Goal: Browse casually

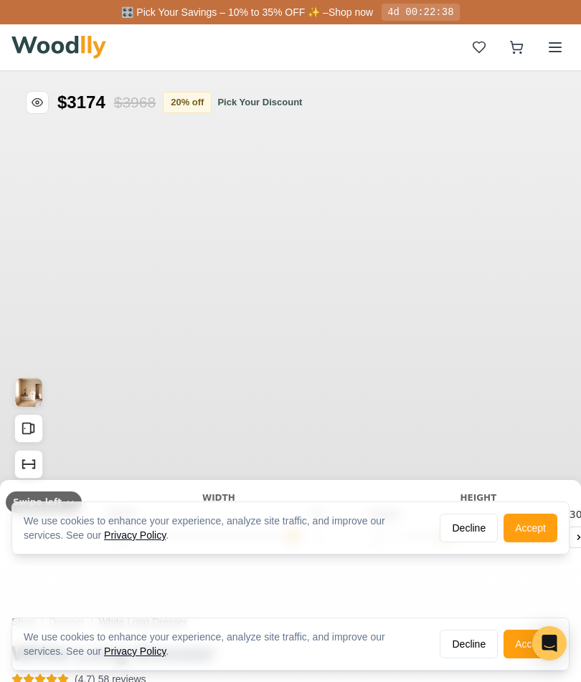
type input "72"
type input "3"
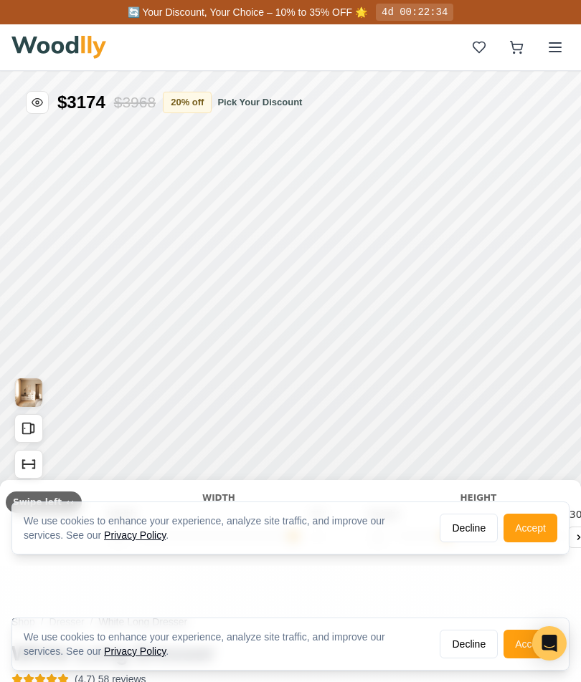
click at [469, 526] on button "Decline" at bounding box center [468, 528] width 58 height 29
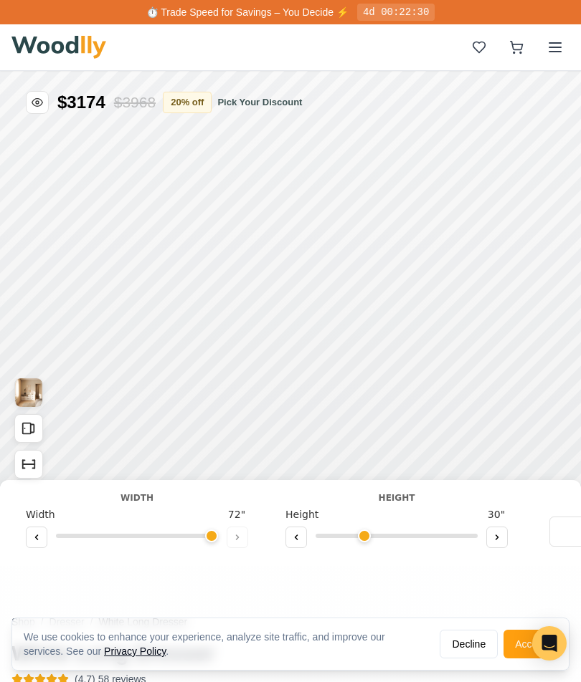
click at [248, 540] on div "Width Width 72 "" at bounding box center [136, 521] width 245 height 58
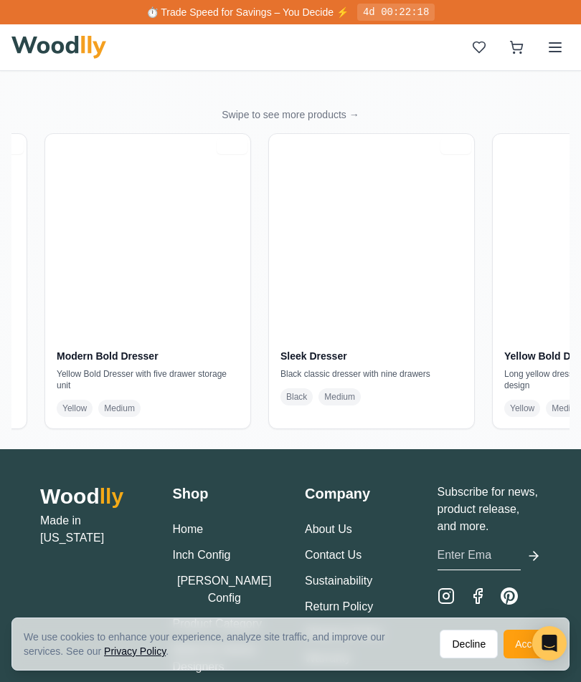
scroll to position [0, 868]
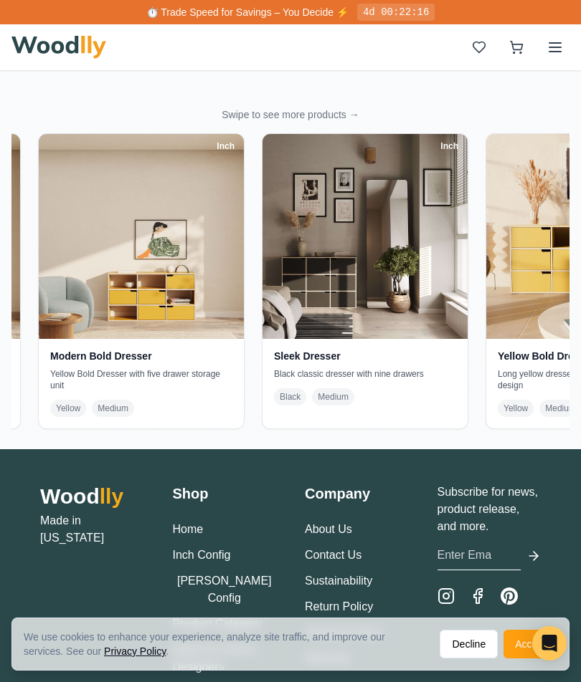
click at [72, 502] on h2 "Wood lly" at bounding box center [92, 497] width 104 height 26
click at [194, 529] on link "Home" at bounding box center [188, 529] width 31 height 12
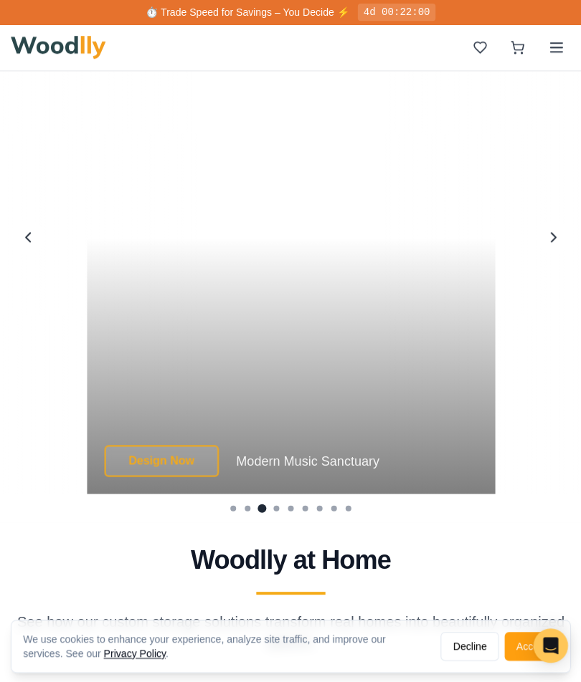
scroll to position [3496, 0]
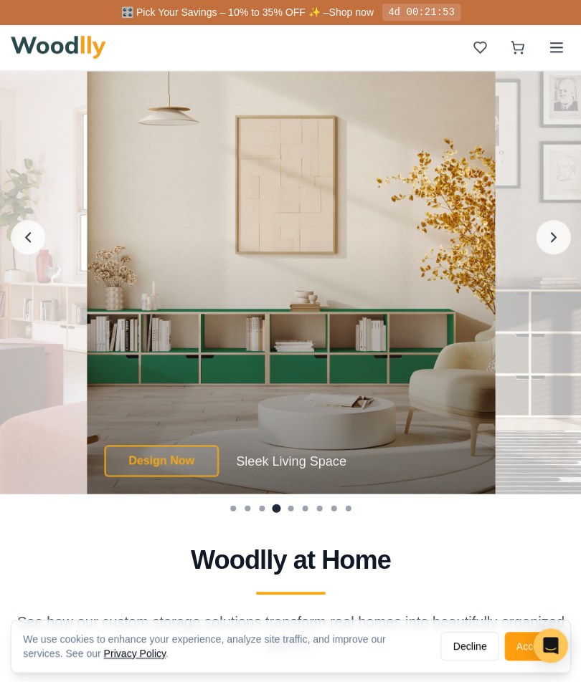
click at [555, 232] on icon "Next image" at bounding box center [551, 236] width 17 height 17
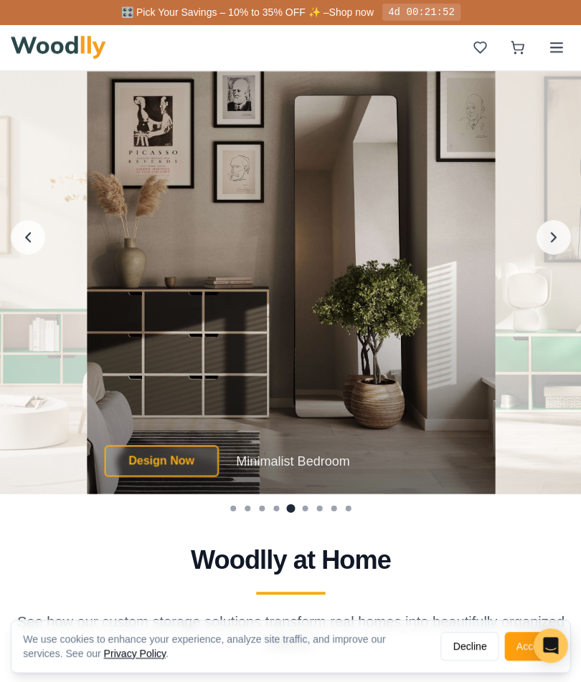
click at [551, 238] on icon "Next image" at bounding box center [552, 236] width 4 height 9
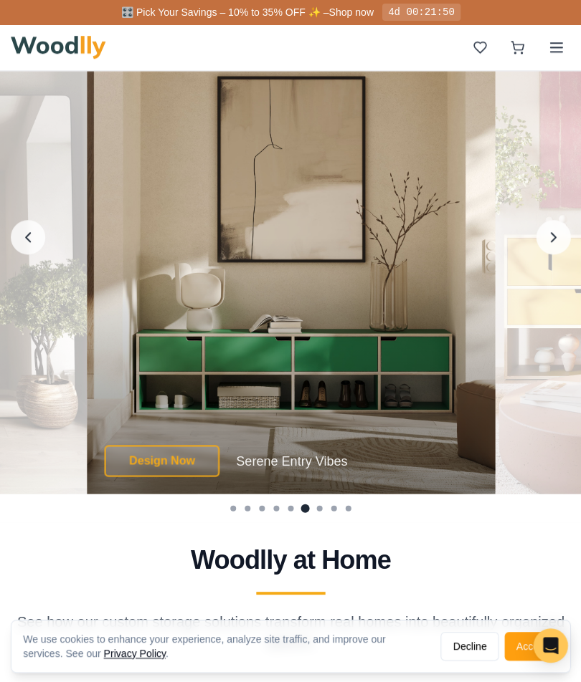
click at [547, 242] on icon "Next image" at bounding box center [551, 236] width 17 height 17
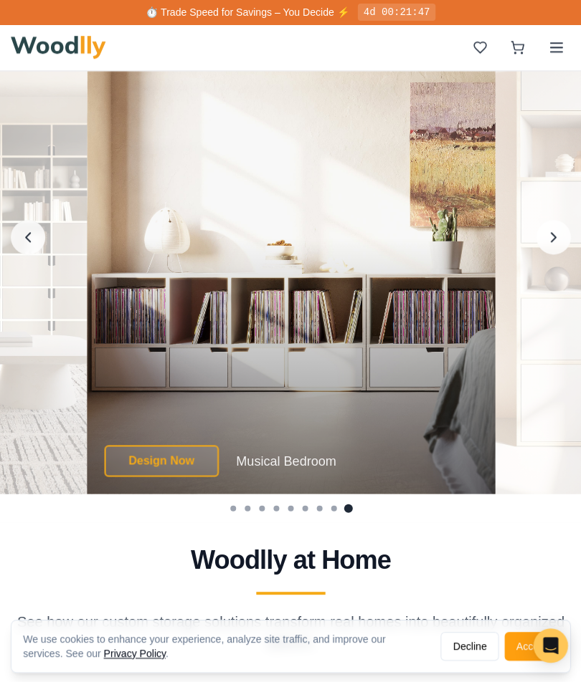
click at [548, 242] on icon "Next image" at bounding box center [551, 236] width 17 height 17
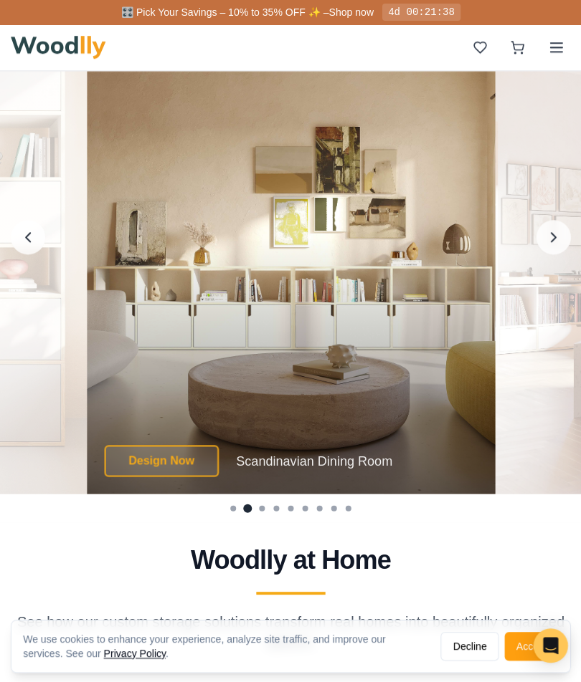
click at [540, 242] on button "Next image" at bounding box center [552, 236] width 34 height 34
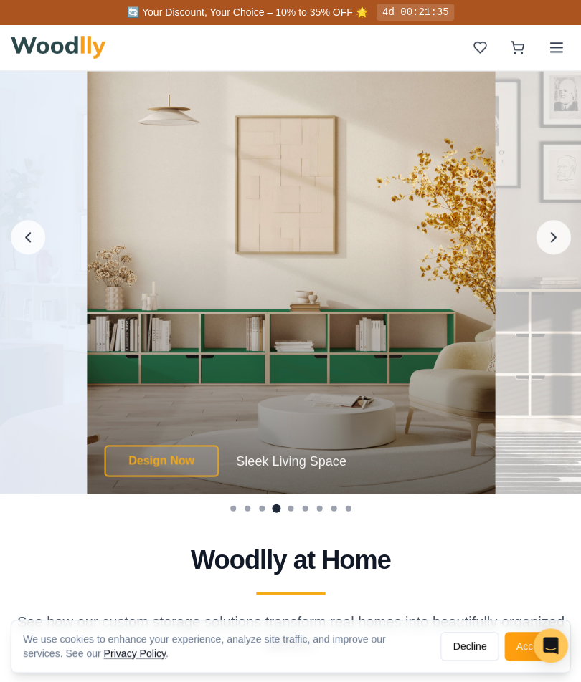
click at [540, 242] on button "Next image" at bounding box center [552, 236] width 34 height 34
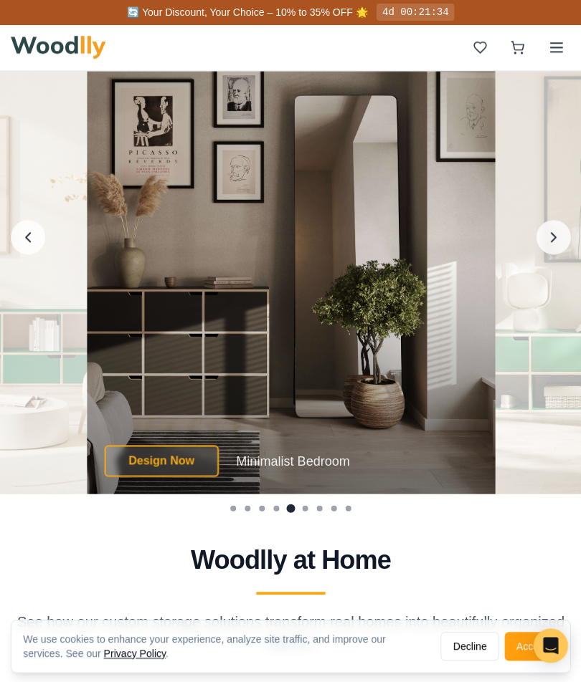
click at [36, 241] on icon "Previous image" at bounding box center [28, 236] width 17 height 17
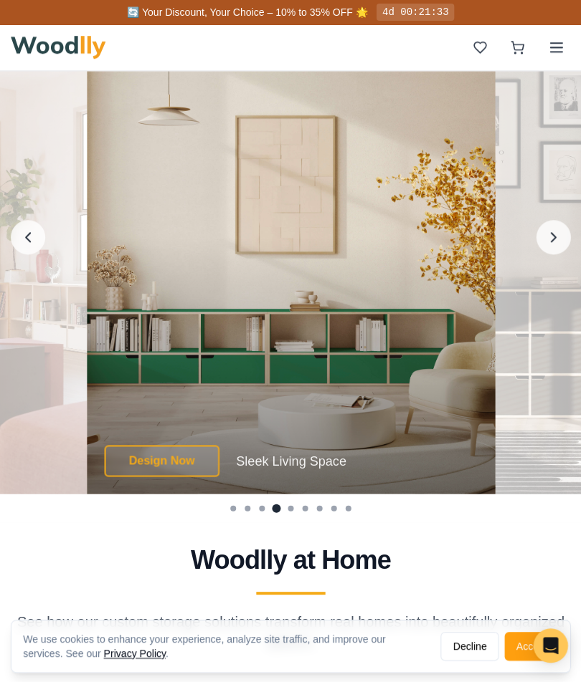
click at [20, 230] on icon "Previous image" at bounding box center [28, 236] width 17 height 17
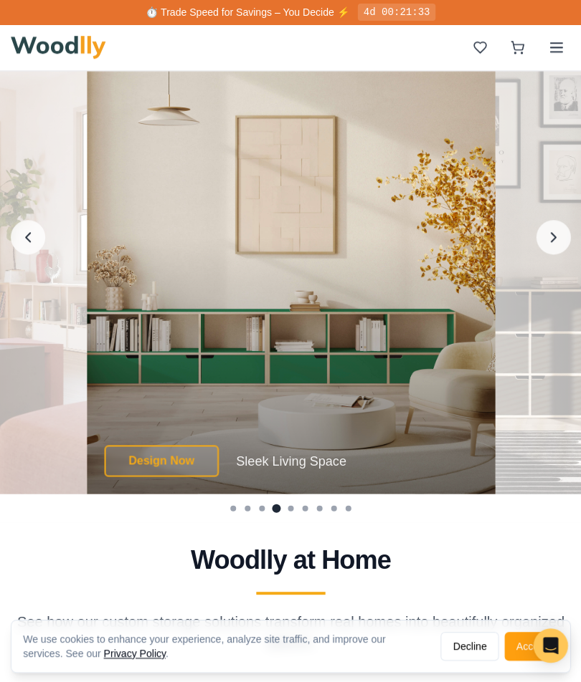
click at [20, 228] on icon "Previous image" at bounding box center [28, 236] width 17 height 17
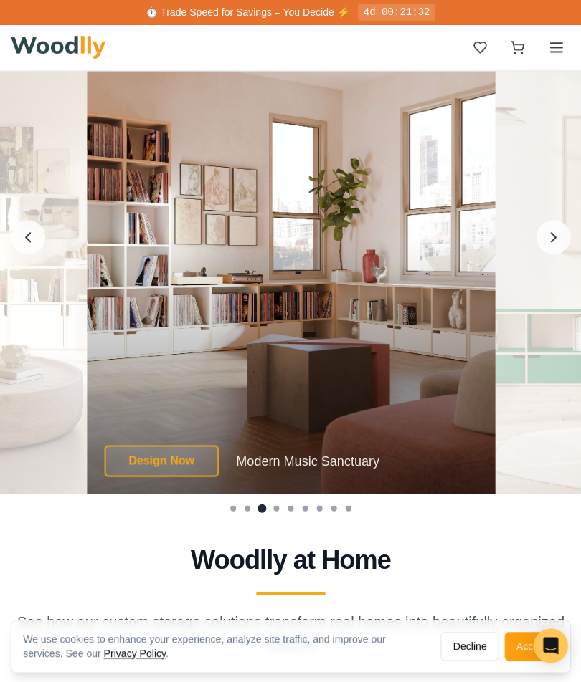
click at [541, 244] on button "Next image" at bounding box center [552, 236] width 34 height 34
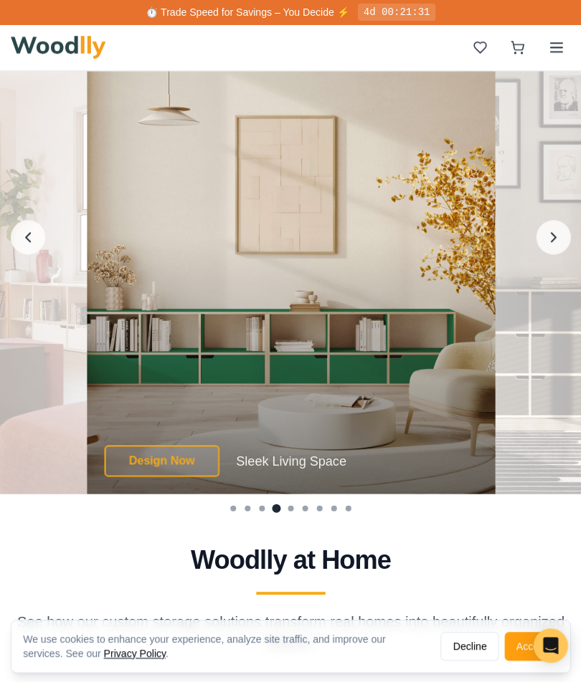
click at [543, 244] on icon "Next image" at bounding box center [551, 236] width 17 height 17
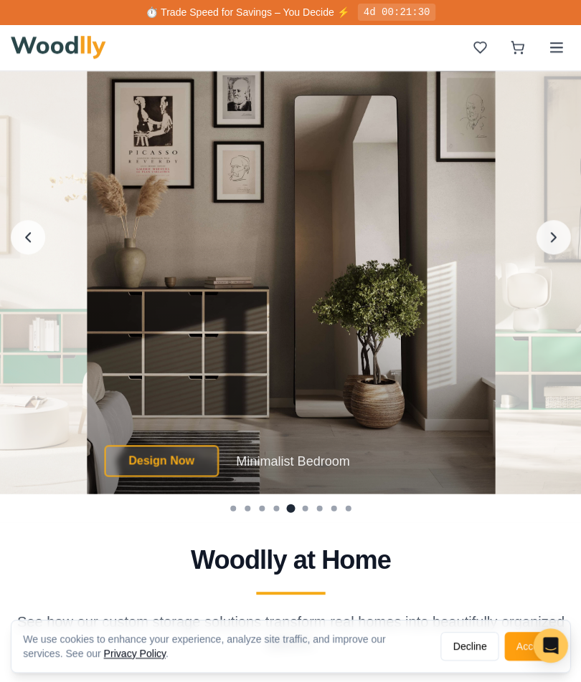
click at [540, 244] on button "Next image" at bounding box center [552, 236] width 34 height 34
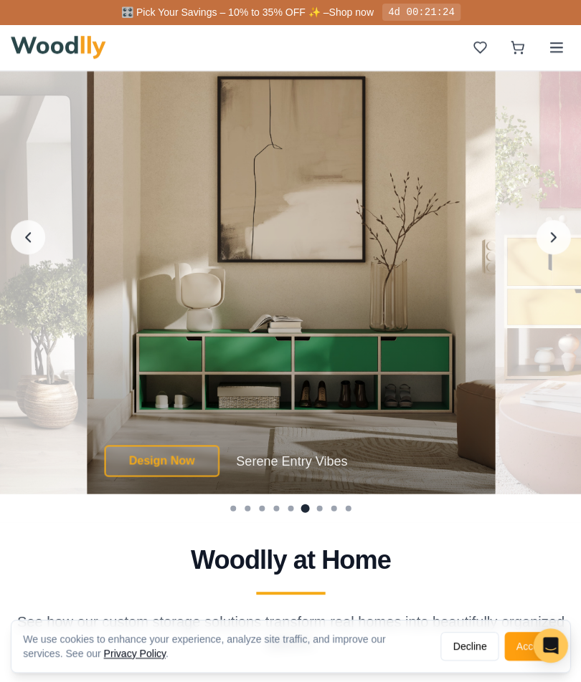
click at [540, 244] on button "Next image" at bounding box center [552, 236] width 34 height 34
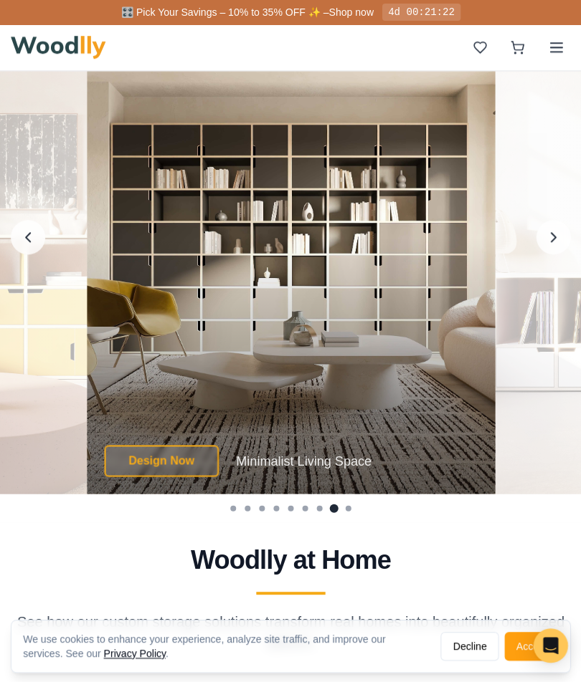
click at [540, 244] on button "Next image" at bounding box center [552, 236] width 34 height 34
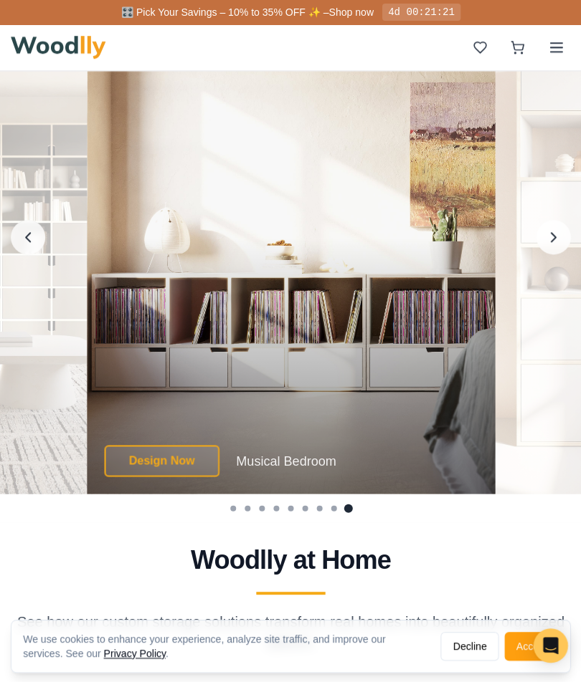
click at [538, 244] on button "Next image" at bounding box center [552, 236] width 34 height 34
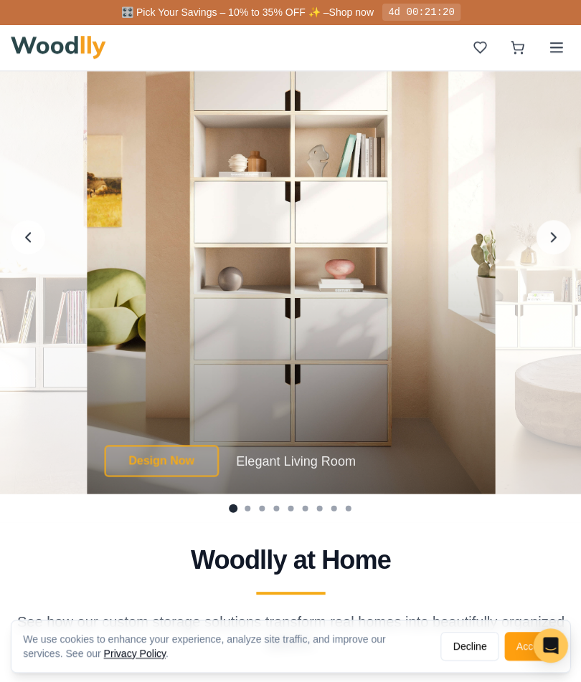
click at [538, 244] on button "Next image" at bounding box center [552, 236] width 34 height 34
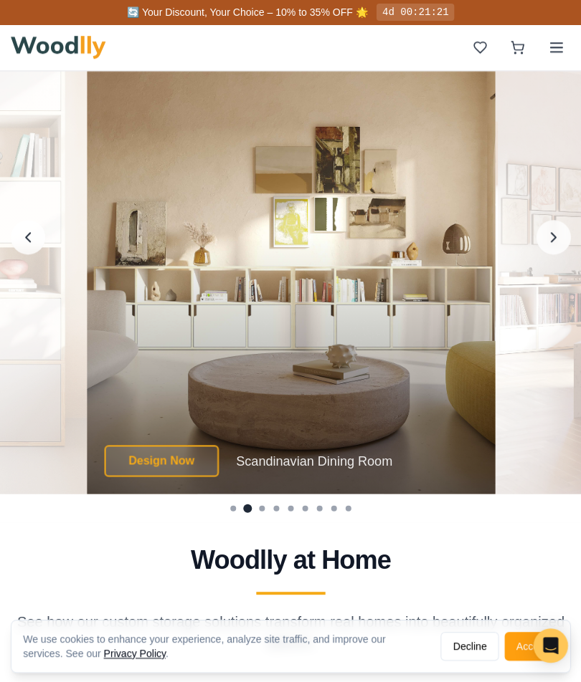
click at [538, 244] on button "Next image" at bounding box center [552, 236] width 34 height 34
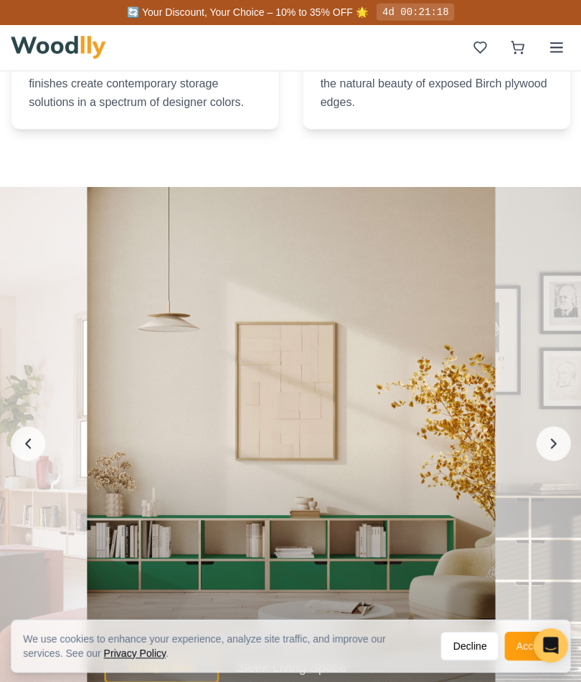
scroll to position [3276, 0]
